Goal: Information Seeking & Learning: Compare options

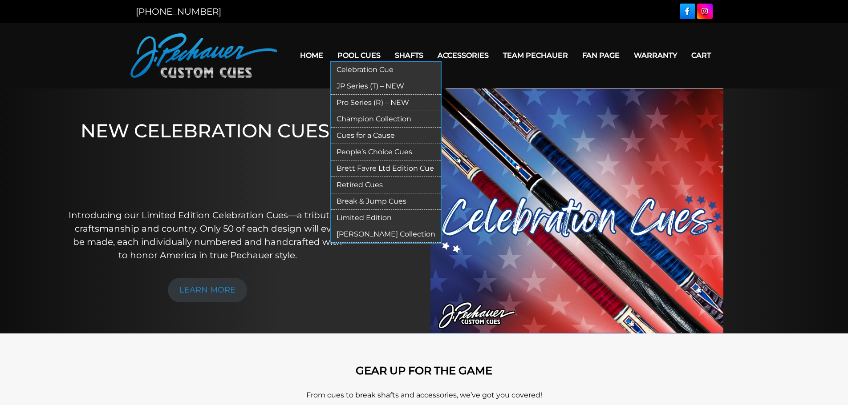
click at [369, 69] on link "Celebration Cue" at bounding box center [385, 70] width 109 height 16
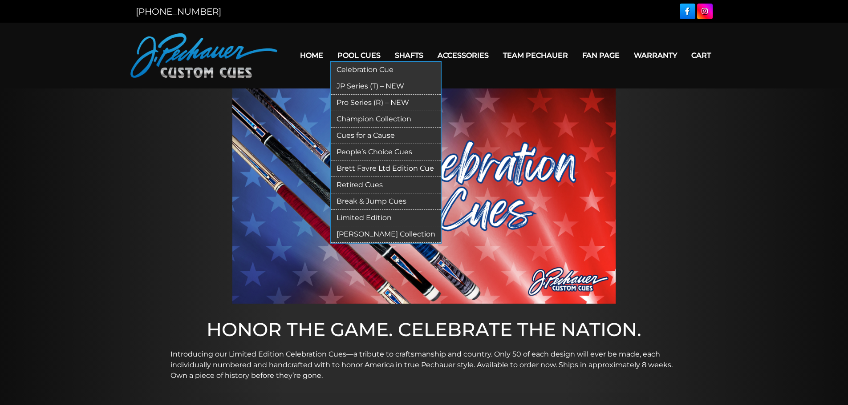
click at [353, 85] on link "JP Series (T) – NEW" at bounding box center [385, 86] width 109 height 16
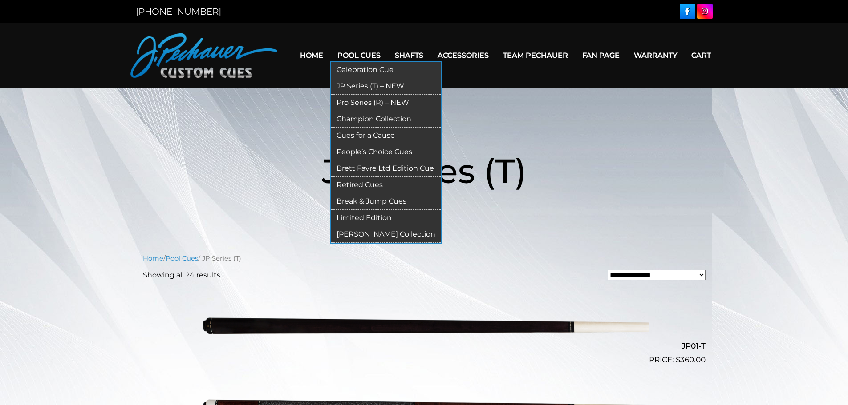
click at [357, 105] on link "Pro Series (R) – NEW" at bounding box center [385, 103] width 109 height 16
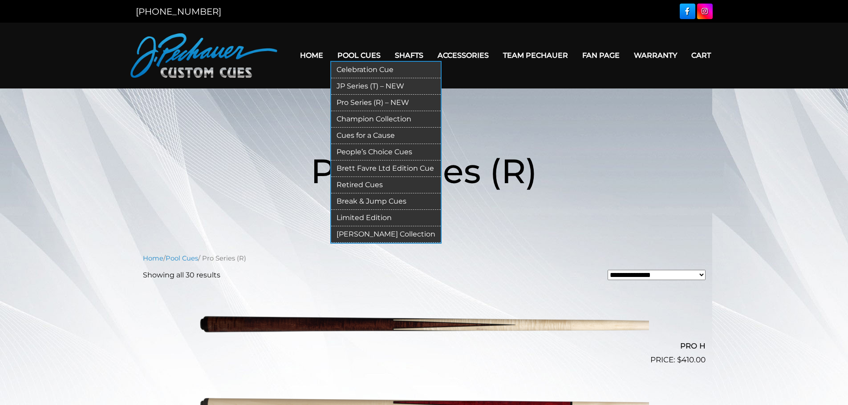
click at [360, 119] on link "Champion Collection" at bounding box center [385, 119] width 109 height 16
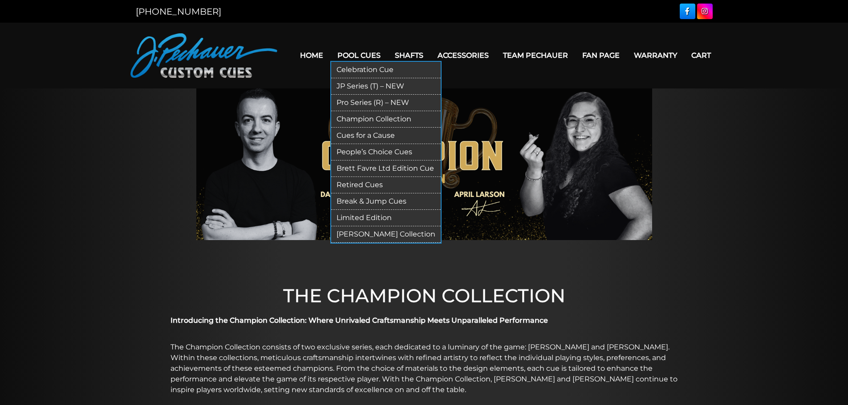
click at [361, 218] on link "Limited Edition" at bounding box center [385, 218] width 109 height 16
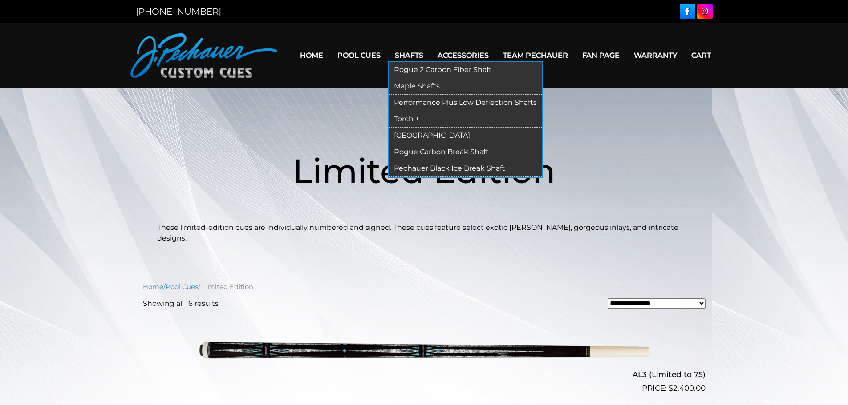
click at [405, 68] on link "Rogue 2 Carbon Fiber Shaft" at bounding box center [466, 70] width 154 height 16
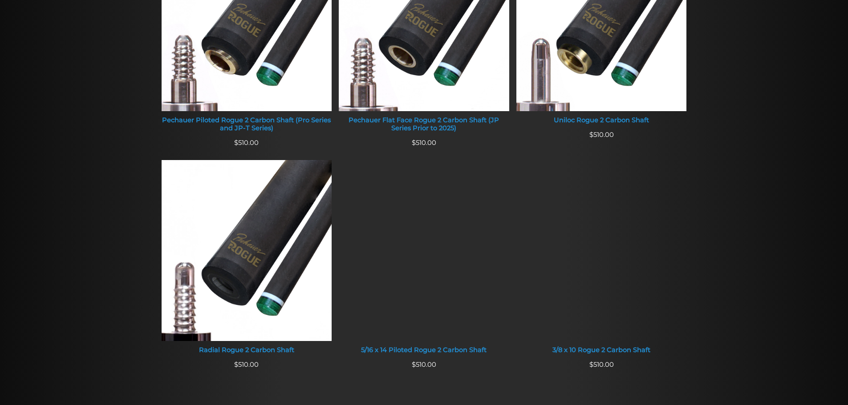
scroll to position [458, 0]
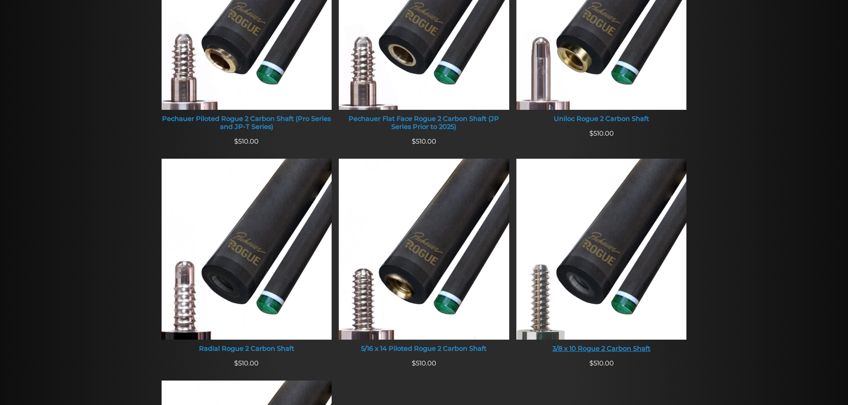
click at [603, 248] on img at bounding box center [601, 249] width 170 height 181
click at [464, 217] on img at bounding box center [424, 249] width 170 height 181
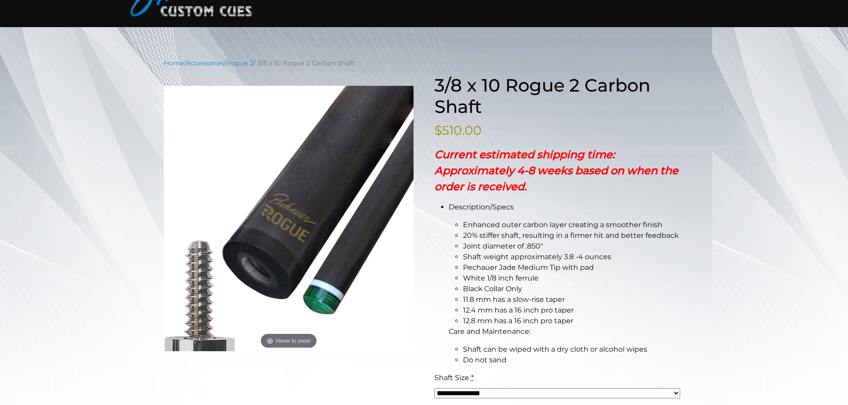
scroll to position [57, 0]
